Goal: Information Seeking & Learning: Learn about a topic

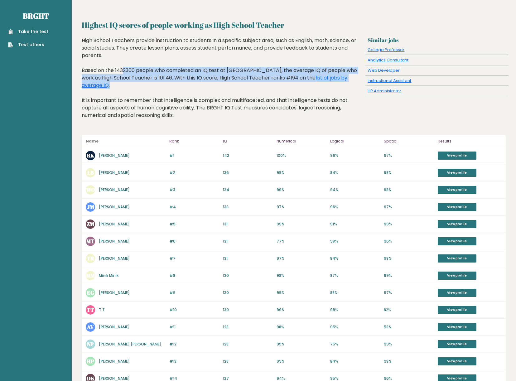
drag, startPoint x: 82, startPoint y: 71, endPoint x: 349, endPoint y: 79, distance: 267.3
click at [349, 79] on div "High School Teachers provide instruction to students in a specific subject area…" at bounding box center [222, 83] width 281 height 92
copy div "Based on the 1432300 people who completed an IQ test at BRGHT, the average IQ o…"
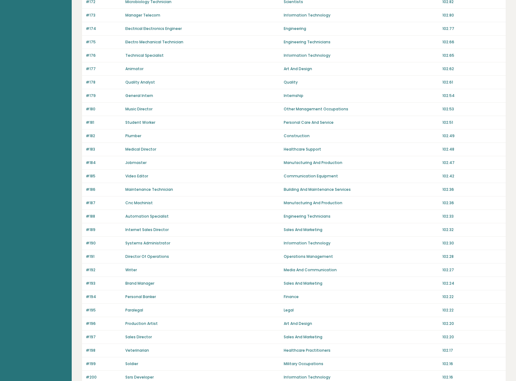
scroll to position [279, 0]
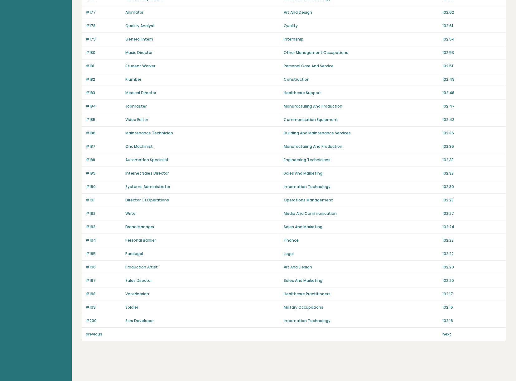
click at [91, 332] on link "previous" at bounding box center [94, 333] width 17 height 5
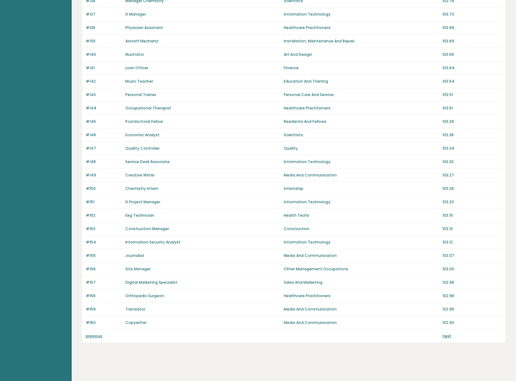
scroll to position [279, 0]
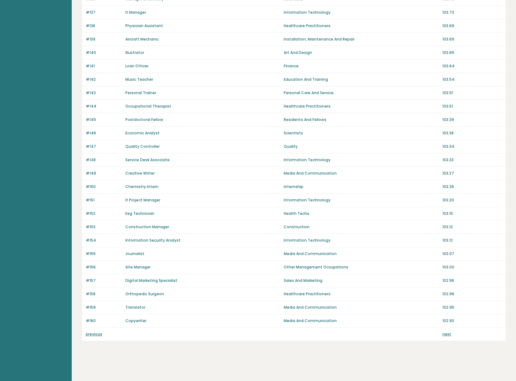
click at [448, 335] on link "next" at bounding box center [446, 333] width 9 height 5
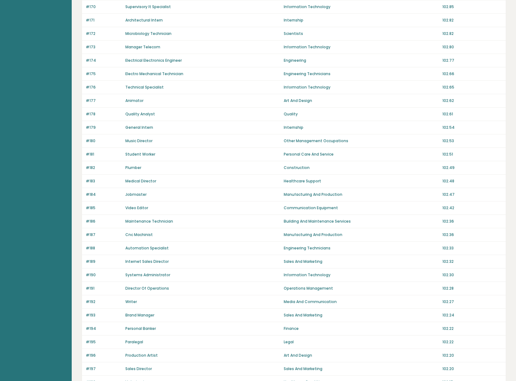
scroll to position [279, 0]
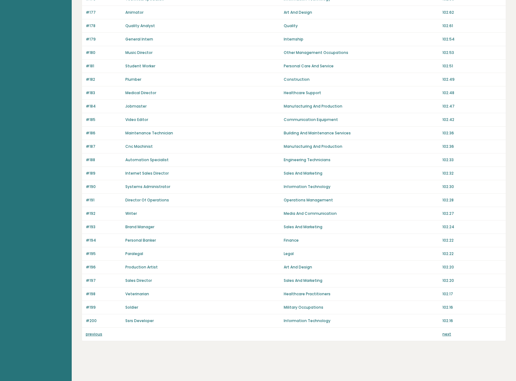
click at [447, 335] on link "next" at bounding box center [446, 333] width 9 height 5
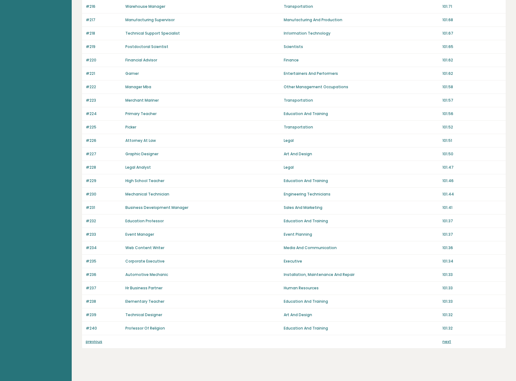
scroll to position [279, 0]
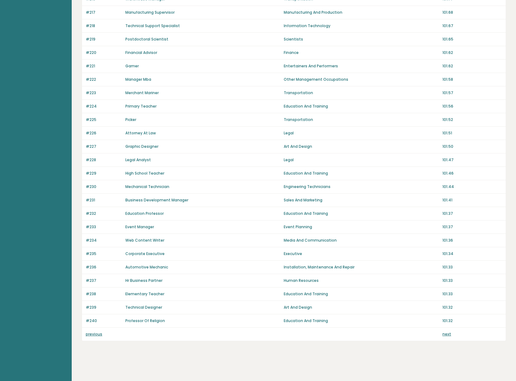
click at [449, 333] on link "next" at bounding box center [446, 333] width 9 height 5
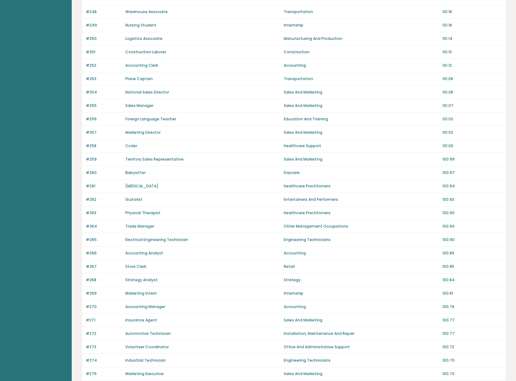
scroll to position [279, 0]
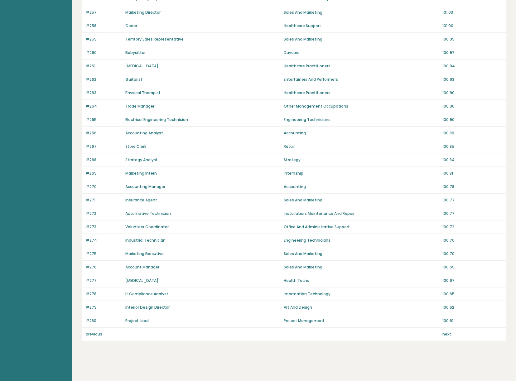
click at [90, 334] on link "previous" at bounding box center [94, 333] width 17 height 5
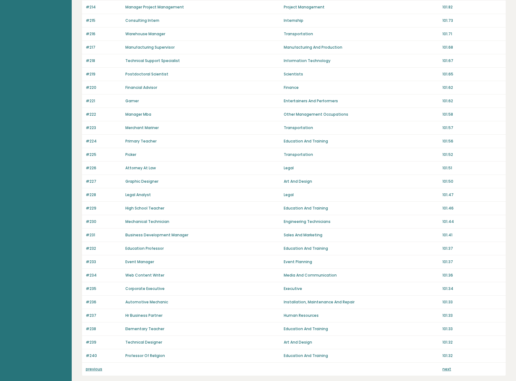
scroll to position [279, 0]
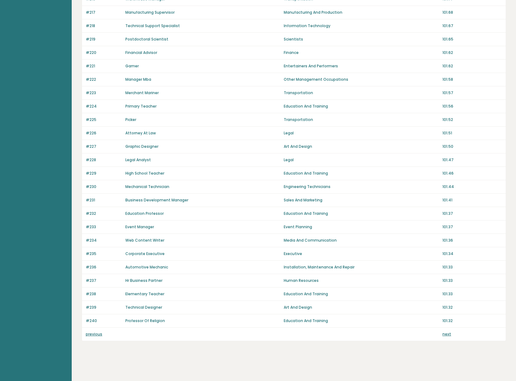
click at [91, 335] on link "previous" at bounding box center [94, 333] width 17 height 5
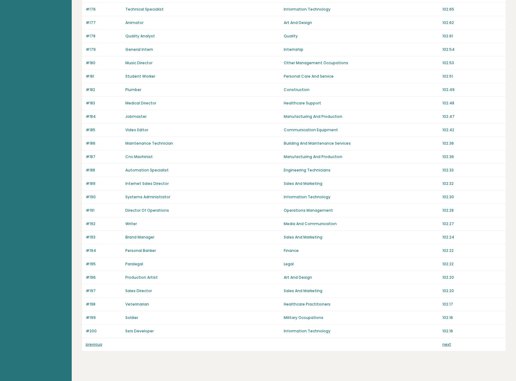
scroll to position [279, 0]
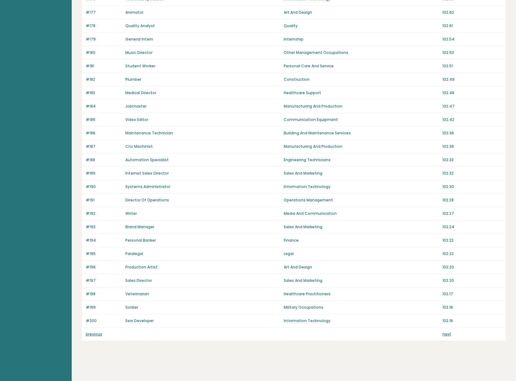
click at [94, 336] on link "previous" at bounding box center [94, 333] width 17 height 5
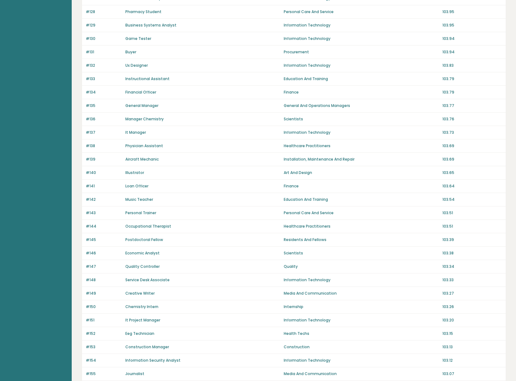
scroll to position [279, 0]
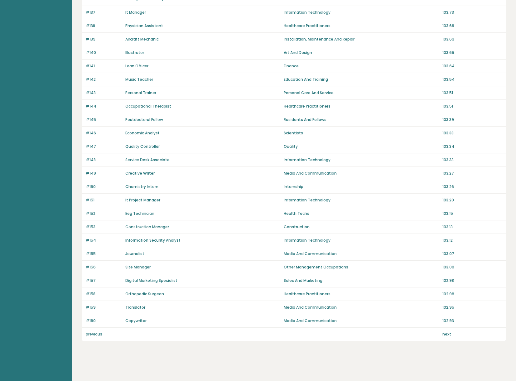
click at [96, 336] on link "previous" at bounding box center [94, 333] width 17 height 5
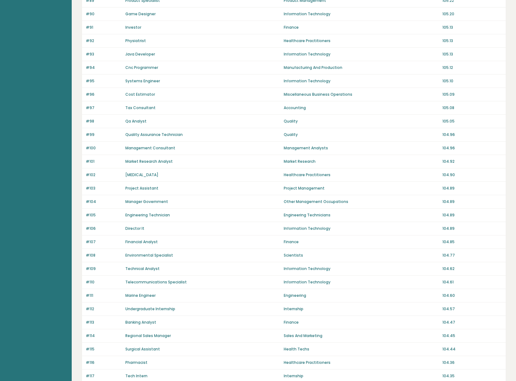
scroll to position [279, 0]
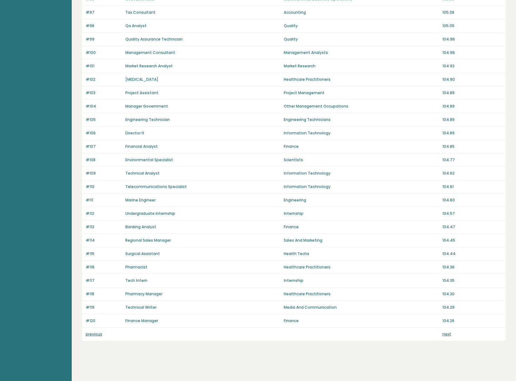
click at [447, 335] on link "next" at bounding box center [446, 333] width 9 height 5
